Goal: Find specific page/section: Find specific page/section

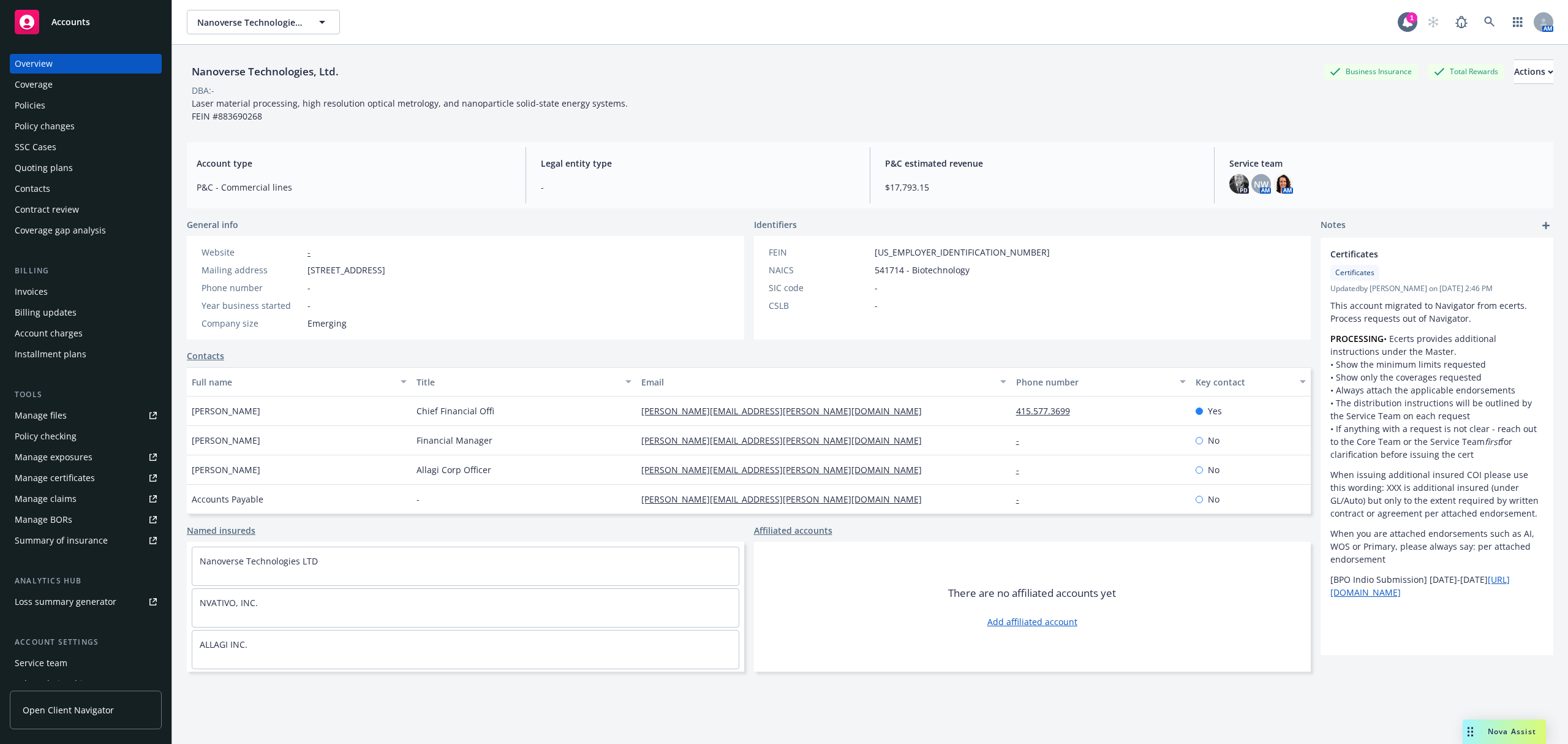
click at [40, 108] on div "Policies" at bounding box center [30, 105] width 30 height 20
click at [27, 99] on div "Policies" at bounding box center [30, 105] width 30 height 20
